Goal: Task Accomplishment & Management: Complete application form

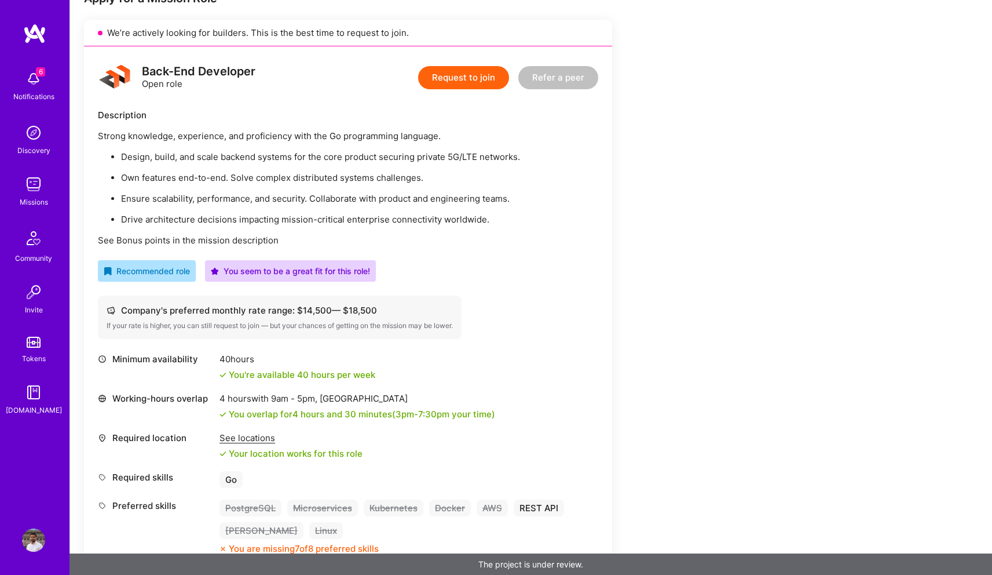
scroll to position [192, 0]
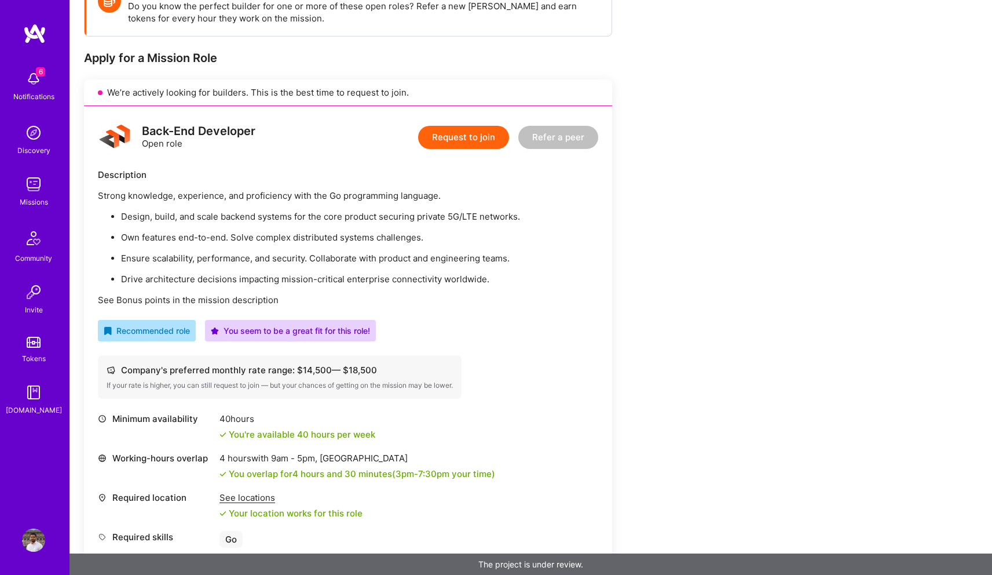
click at [492, 129] on button "Request to join" at bounding box center [463, 137] width 91 height 23
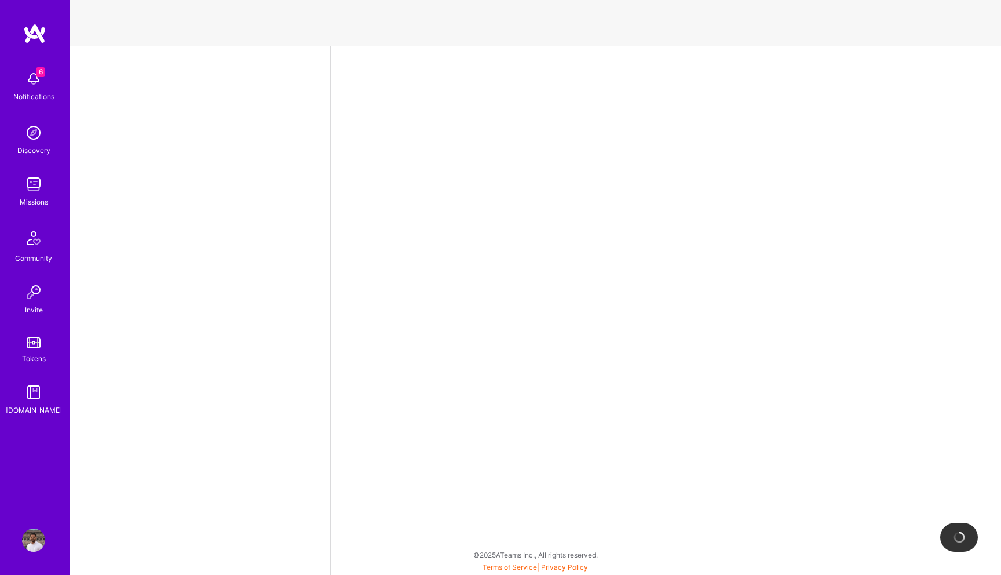
select select "US"
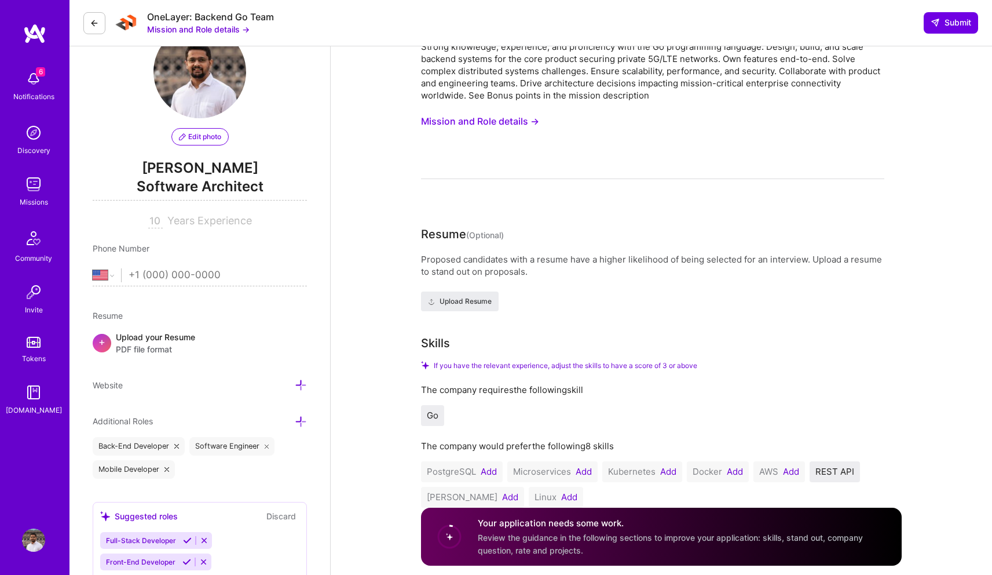
scroll to position [156, 0]
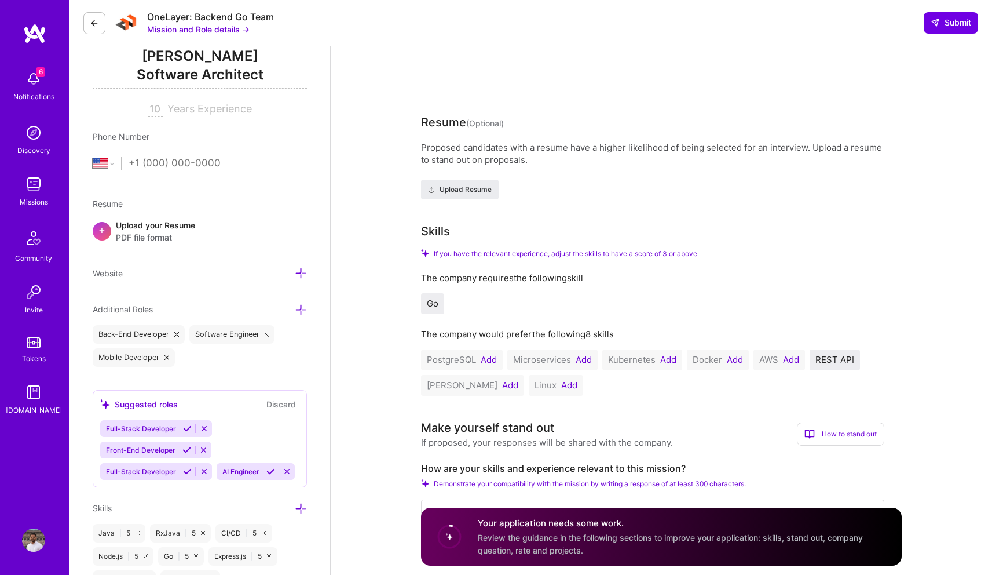
click at [485, 362] on button "Add" at bounding box center [489, 359] width 16 height 9
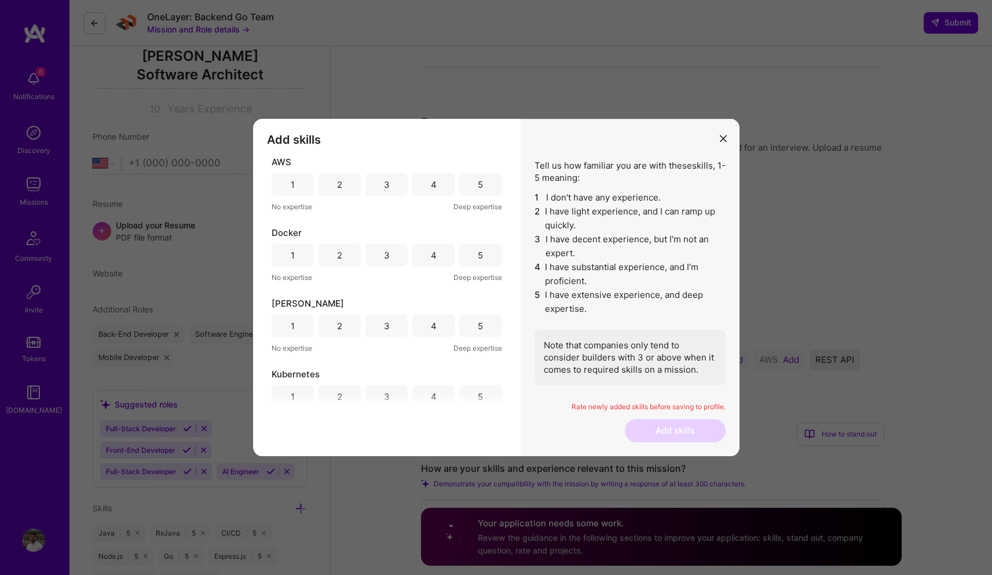
click at [477, 190] on div "5" at bounding box center [480, 184] width 42 height 23
click at [470, 252] on div "5" at bounding box center [480, 254] width 42 height 23
click at [470, 328] on div "5" at bounding box center [480, 325] width 42 height 23
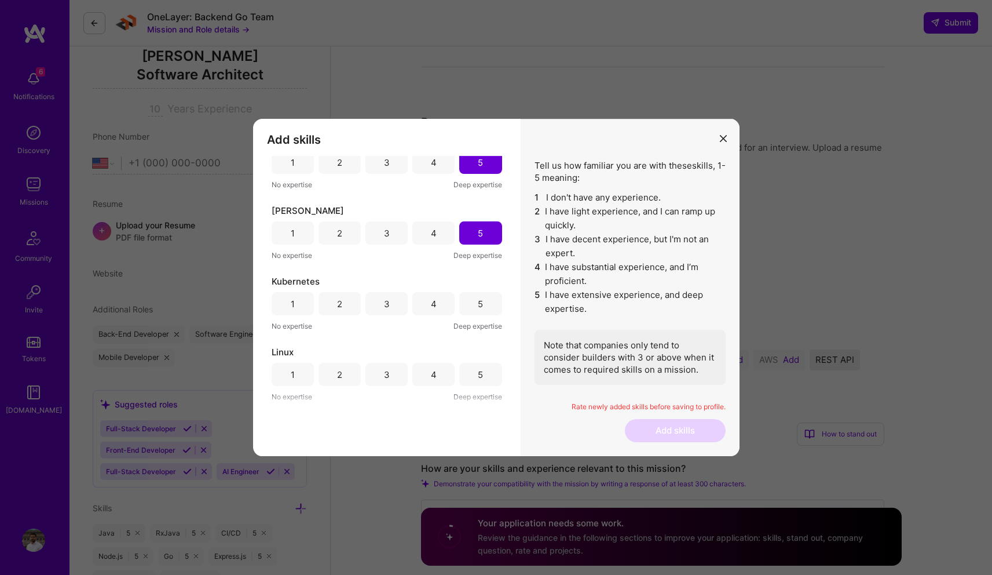
scroll to position [100, 0]
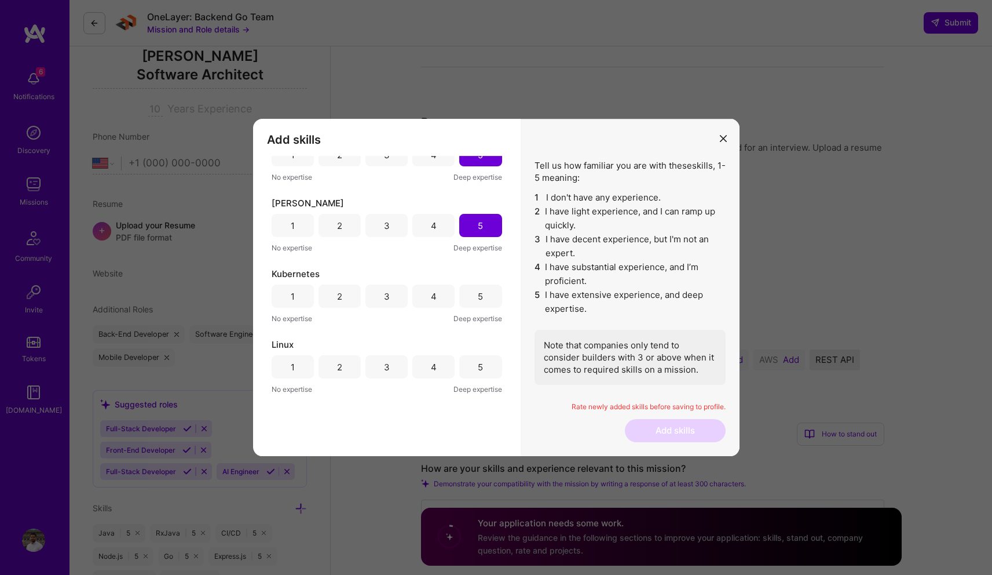
click at [385, 296] on div "3" at bounding box center [387, 296] width 6 height 12
click at [470, 367] on div "5" at bounding box center [480, 366] width 42 height 23
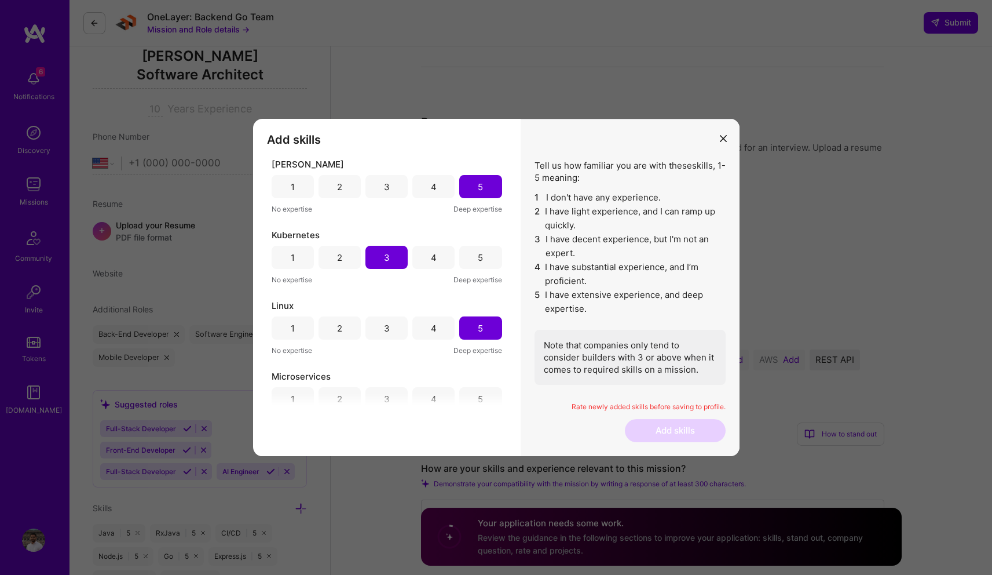
scroll to position [232, 0]
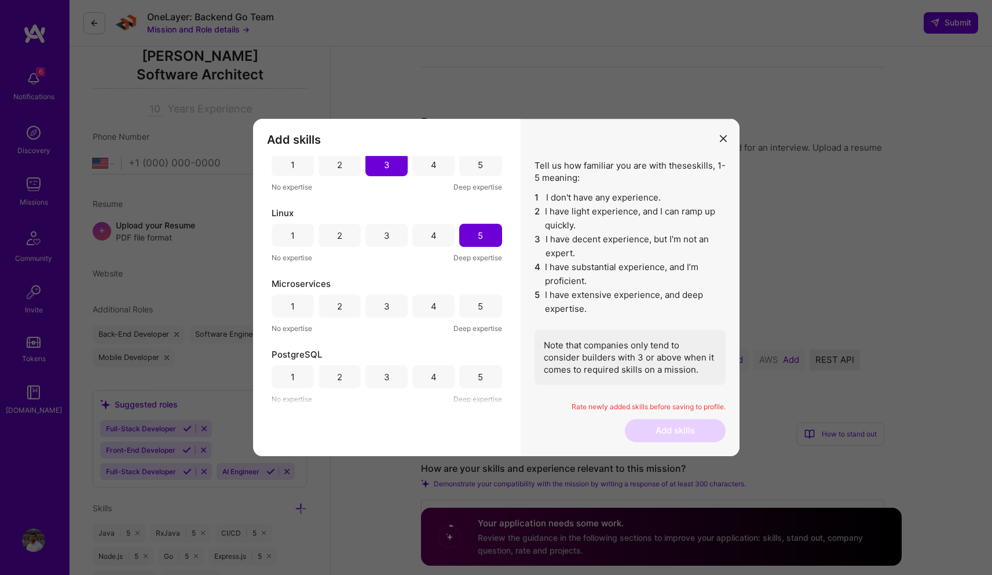
click at [463, 305] on div "5" at bounding box center [480, 305] width 42 height 23
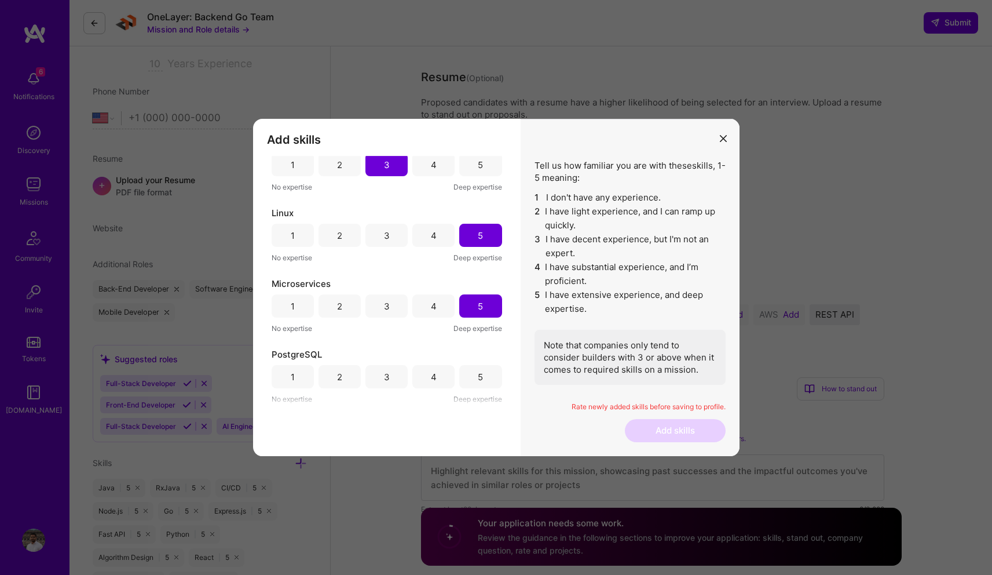
click at [472, 372] on div "5" at bounding box center [480, 376] width 42 height 23
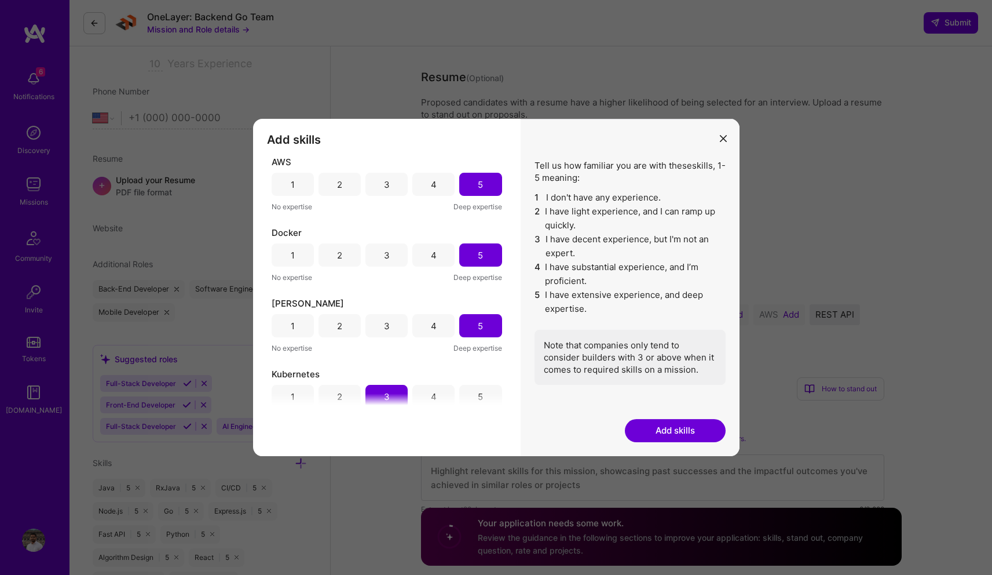
scroll to position [232, 0]
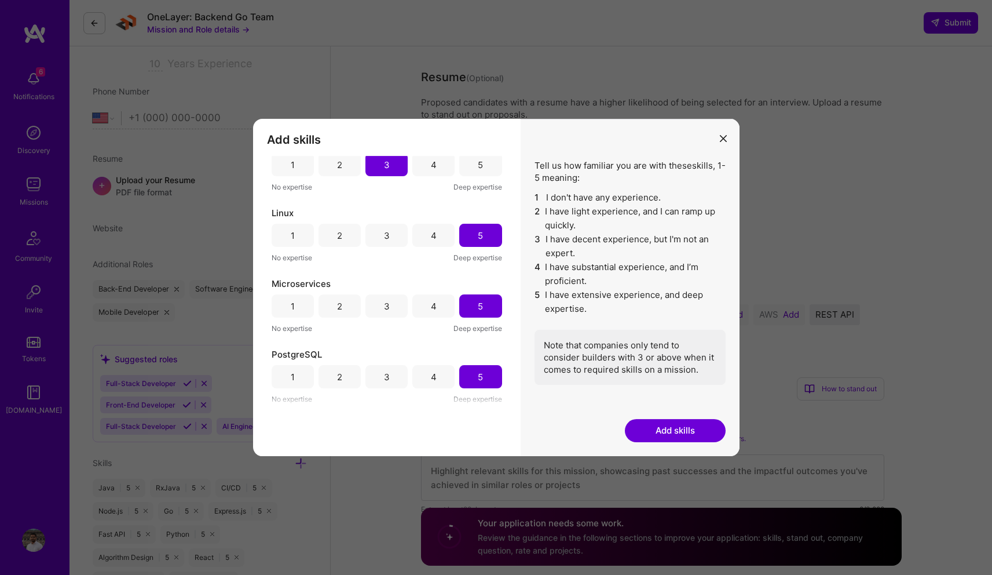
click at [679, 430] on button "Add skills" at bounding box center [675, 430] width 101 height 23
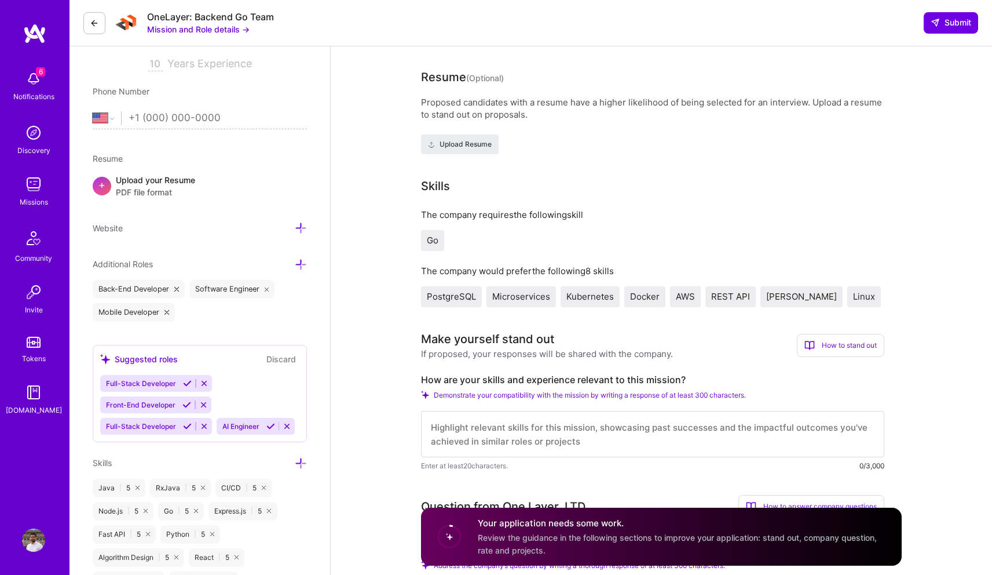
scroll to position [504, 0]
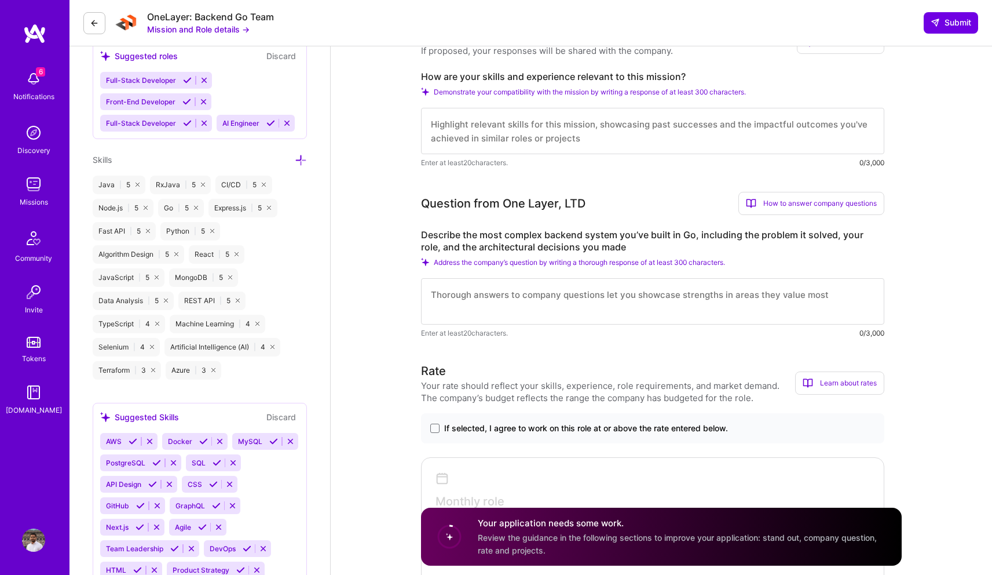
click at [484, 247] on label "Describe the most complex backend system you’ve built in Go, including the prob…" at bounding box center [652, 241] width 463 height 24
drag, startPoint x: 484, startPoint y: 247, endPoint x: 598, endPoint y: 248, distance: 113.5
click at [598, 248] on label "Describe the most complex backend system you’ve built in Go, including the prob…" at bounding box center [652, 241] width 463 height 24
click at [589, 248] on label "Describe the most complex backend system you’ve built in Go, including the prob…" at bounding box center [652, 241] width 463 height 24
drag, startPoint x: 589, startPoint y: 248, endPoint x: 492, endPoint y: 249, distance: 96.2
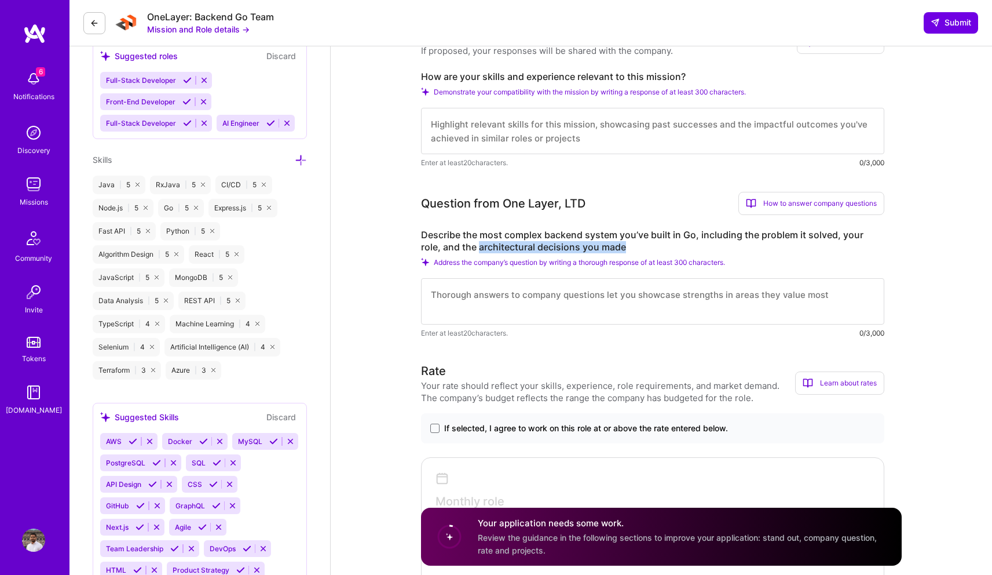
click at [492, 249] on label "Describe the most complex backend system you’ve built in Go, including the prob…" at bounding box center [652, 241] width 463 height 24
drag, startPoint x: 492, startPoint y: 249, endPoint x: 584, endPoint y: 250, distance: 91.5
click at [584, 250] on label "Describe the most complex backend system you’ve built in Go, including the prob…" at bounding box center [652, 241] width 463 height 24
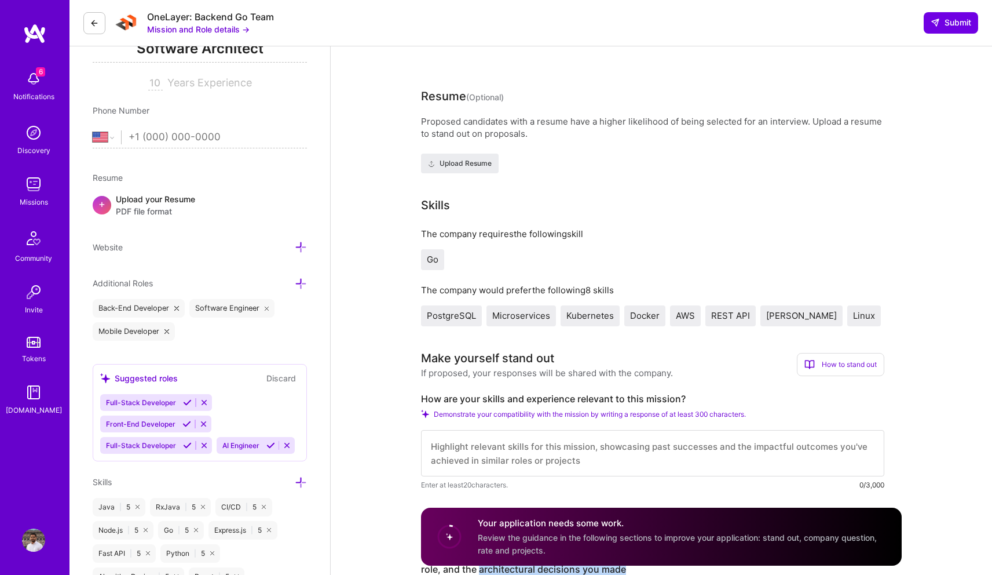
scroll to position [0, 0]
